Goal: Navigation & Orientation: Find specific page/section

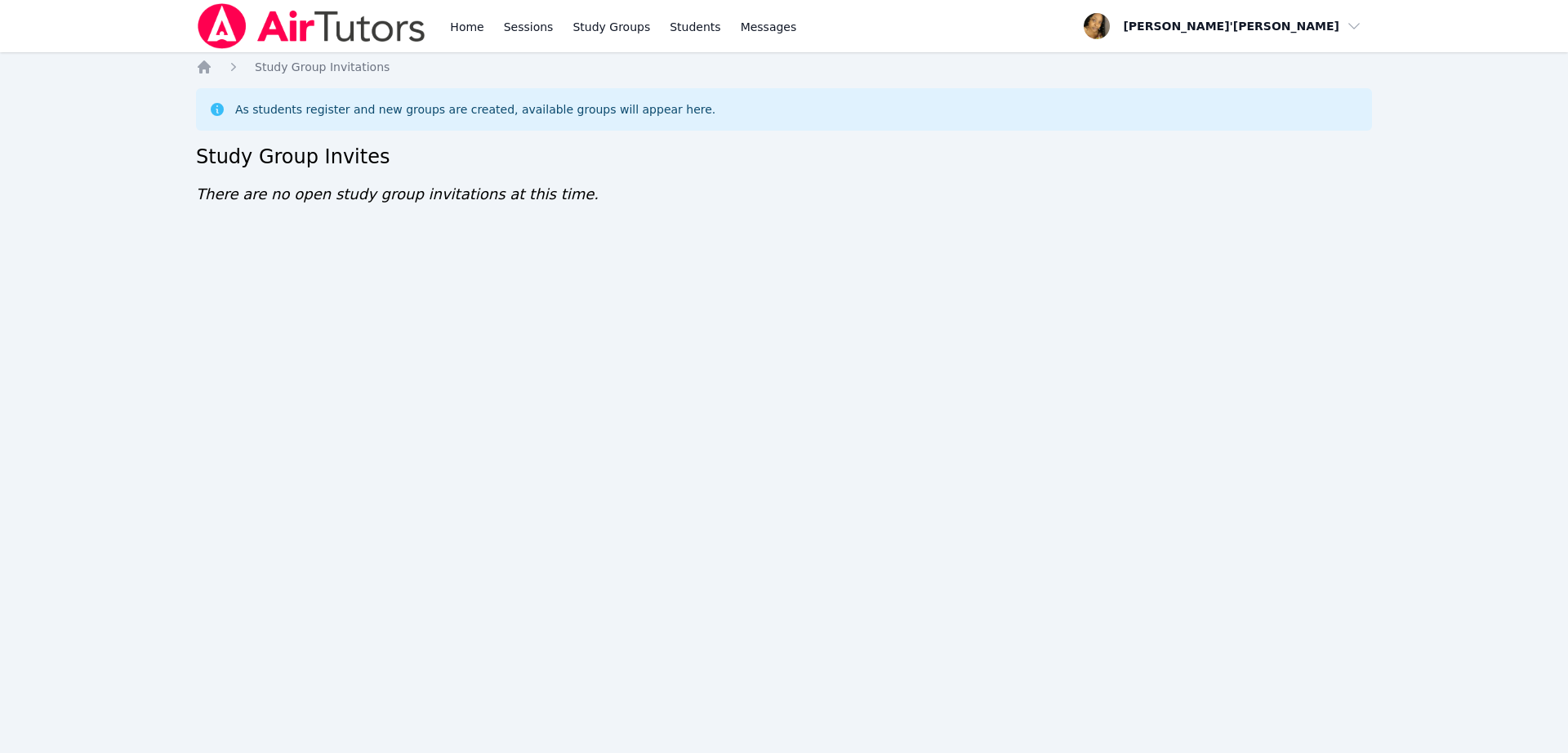
click at [314, 101] on div "As students register and new groups are created, available groups will appear h…" at bounding box center [475, 109] width 480 height 16
click at [903, 449] on div "Home Sessions Study Groups Students Messages Open user menu Lee'Tayna Hostick O…" at bounding box center [784, 376] width 1568 height 753
click at [664, 596] on div "Home Sessions Study Groups Students Messages Open user menu Lee'Tayna Hostick O…" at bounding box center [784, 376] width 1568 height 753
click at [1160, 286] on div "Home Sessions Study Groups Students Messages Open user menu Lee'Tayna Hostick O…" at bounding box center [784, 376] width 1568 height 753
click at [922, 287] on div "Home Sessions Study Groups Students Messages Open user menu Lee'Tayna Hostick O…" at bounding box center [784, 376] width 1568 height 753
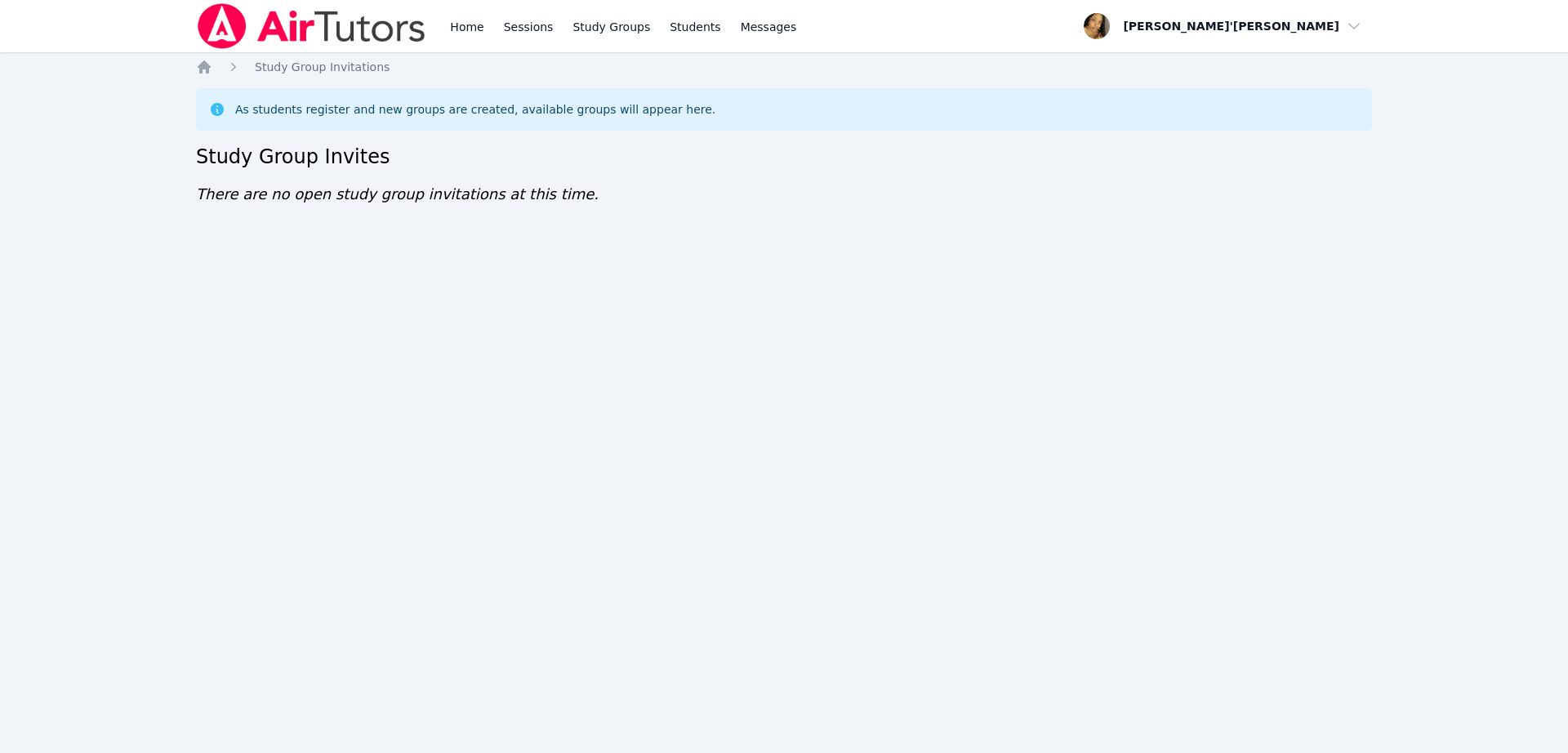
click at [365, 25] on img at bounding box center [312, 26] width 232 height 45
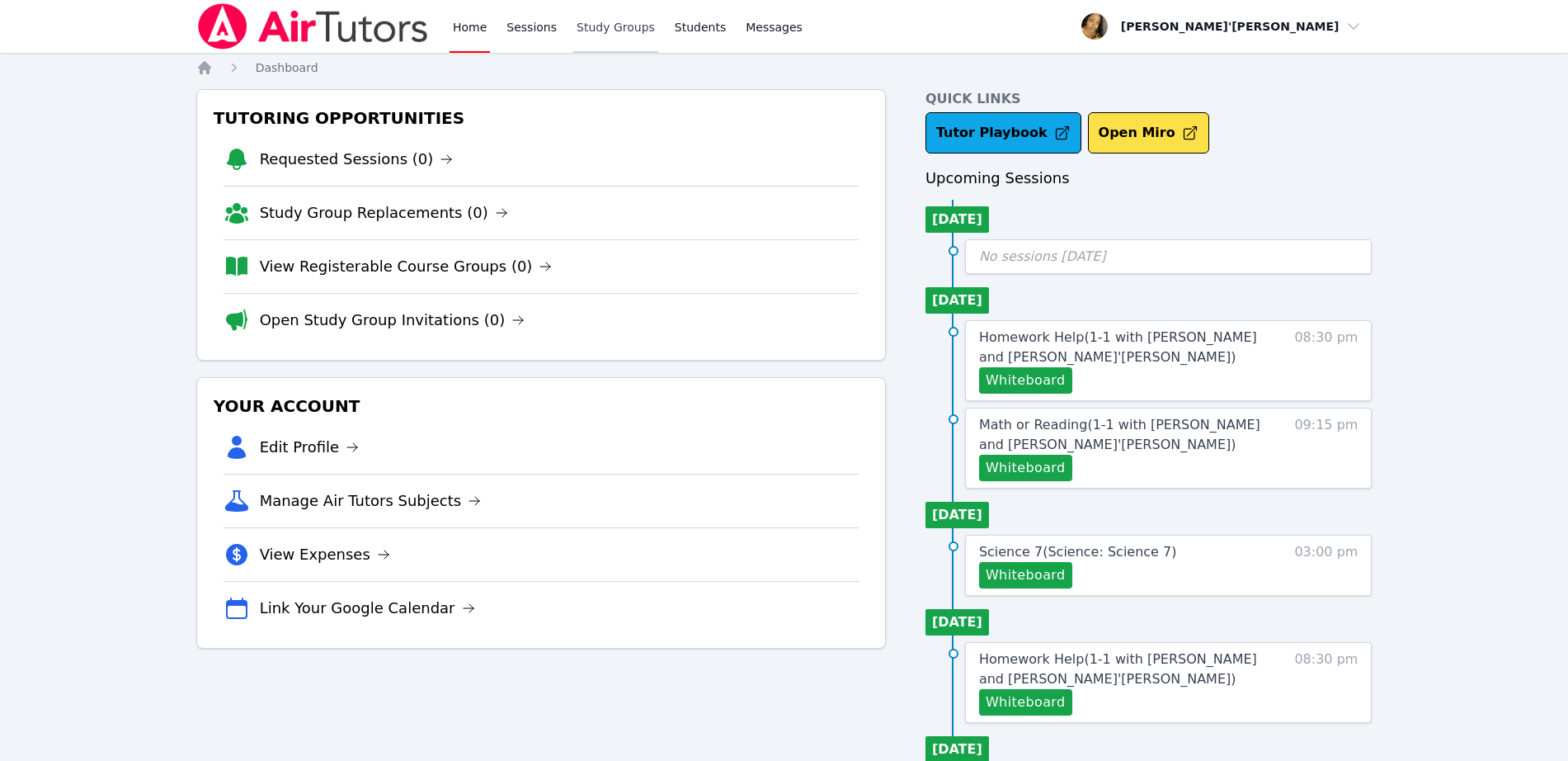
click at [612, 36] on link "Study Groups" at bounding box center [615, 26] width 85 height 53
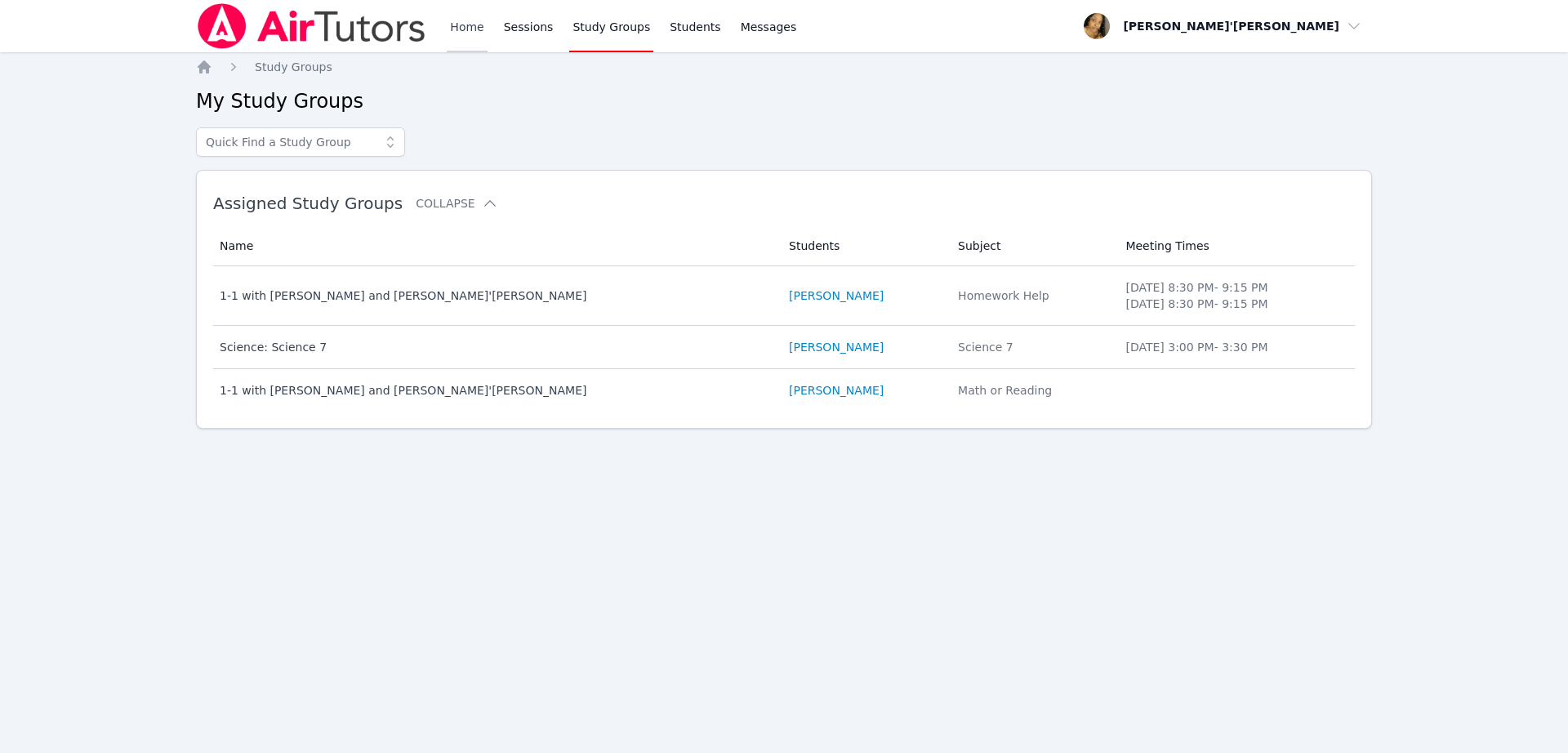
click at [463, 25] on link "Home" at bounding box center [467, 26] width 40 height 53
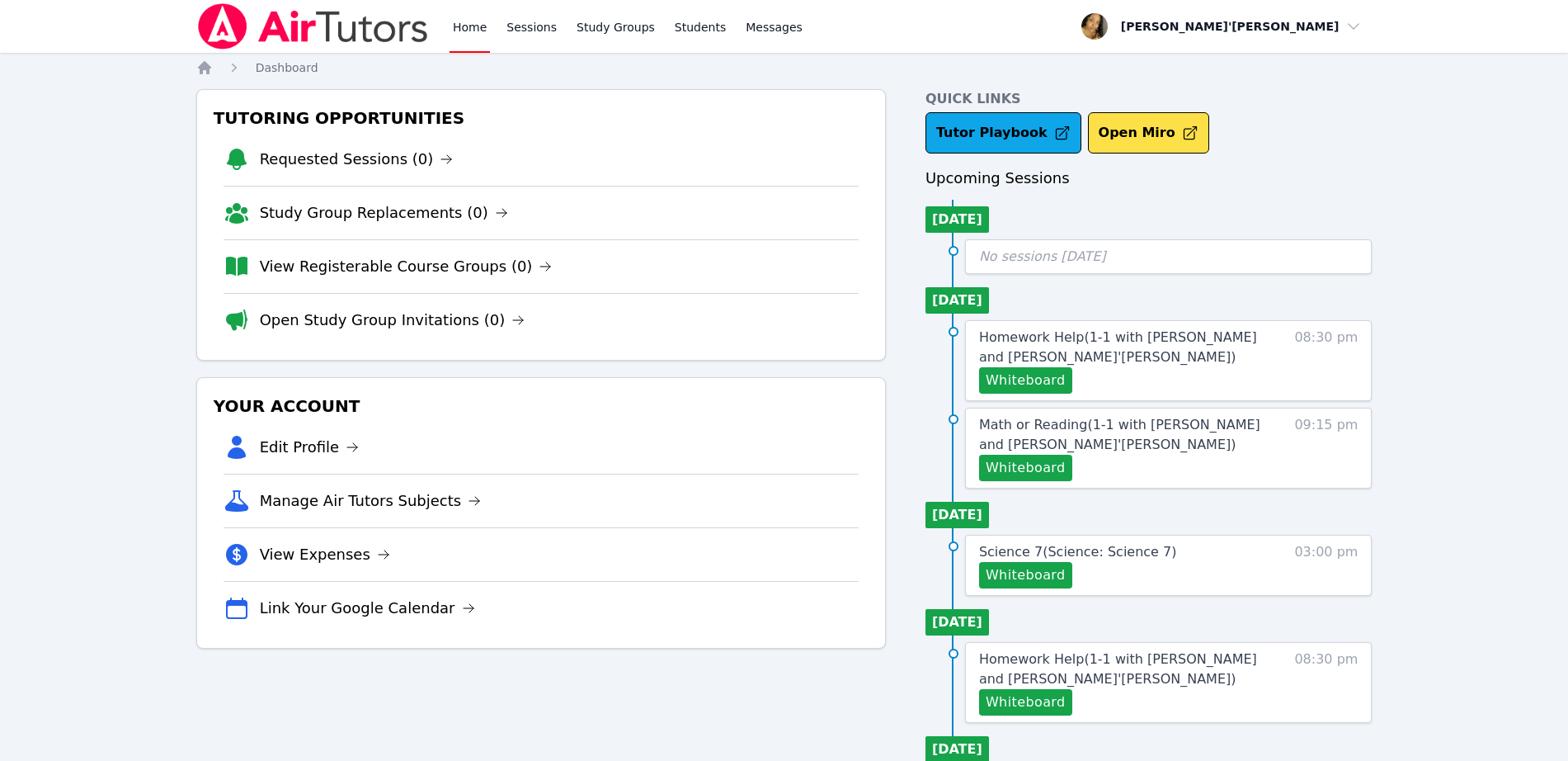
click at [264, 24] on img at bounding box center [313, 26] width 234 height 46
click at [295, 32] on img at bounding box center [313, 26] width 234 height 46
click at [228, 17] on img at bounding box center [313, 26] width 234 height 46
click at [371, 16] on img at bounding box center [313, 26] width 234 height 46
click at [348, 27] on img at bounding box center [313, 26] width 234 height 46
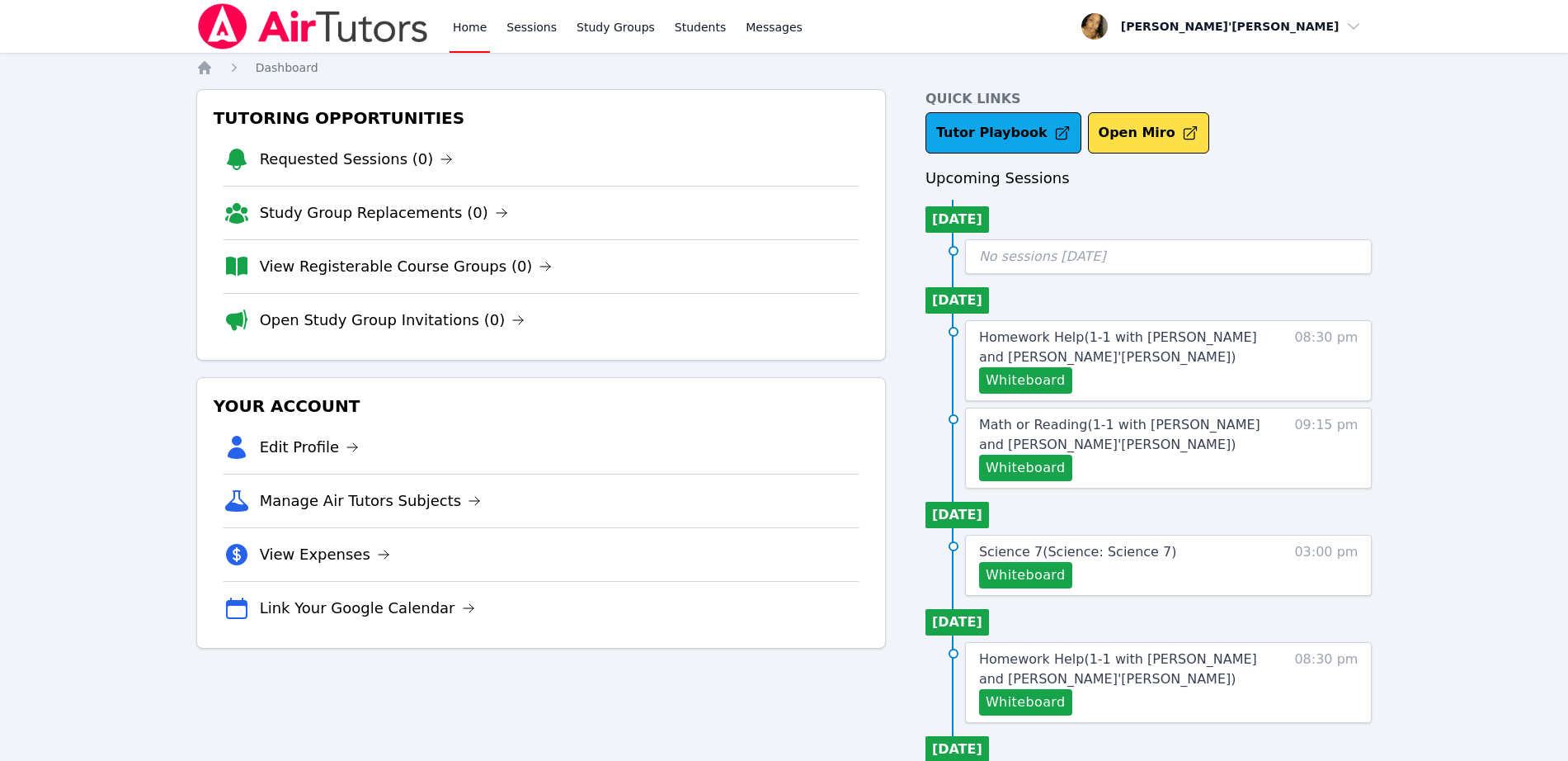
click at [227, 31] on img at bounding box center [313, 26] width 234 height 46
